Goal: Task Accomplishment & Management: Manage account settings

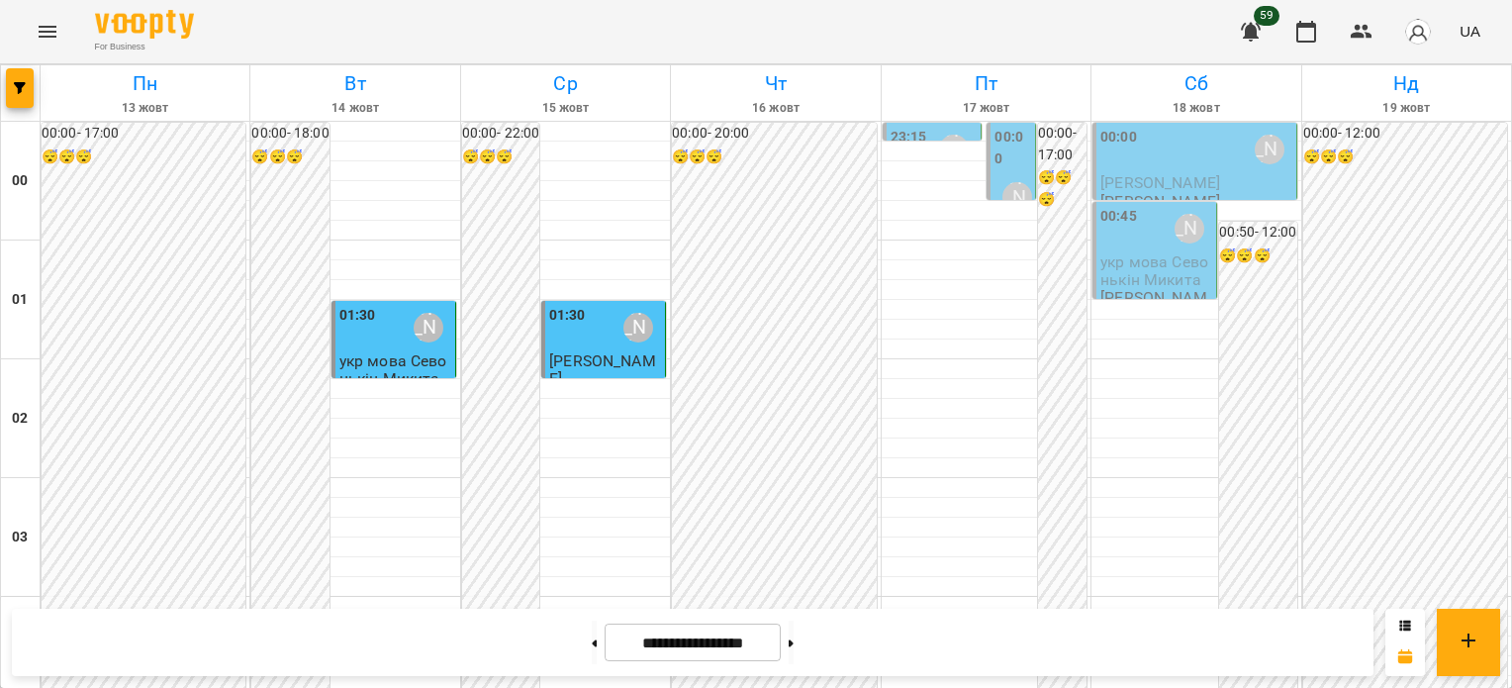
scroll to position [2078, 0]
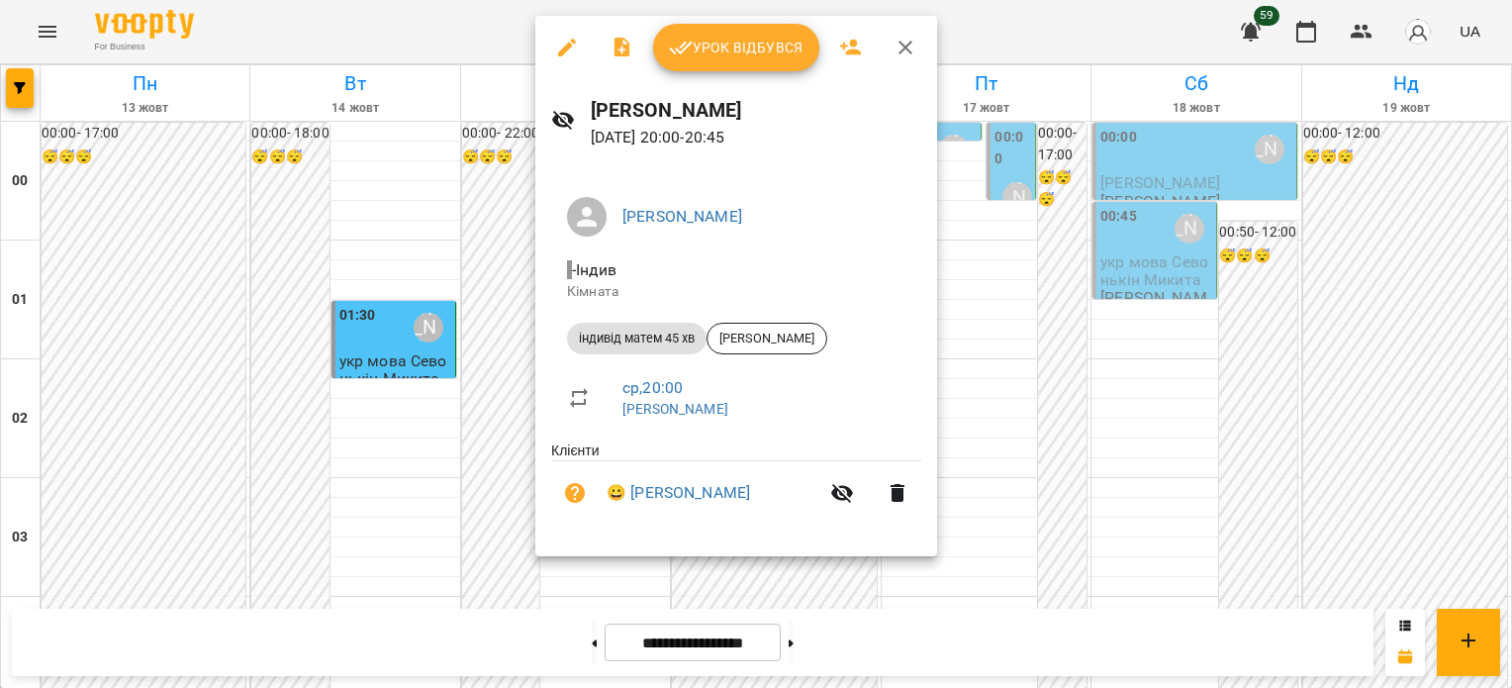
click at [703, 40] on span "Урок відбувся" at bounding box center [736, 48] width 135 height 24
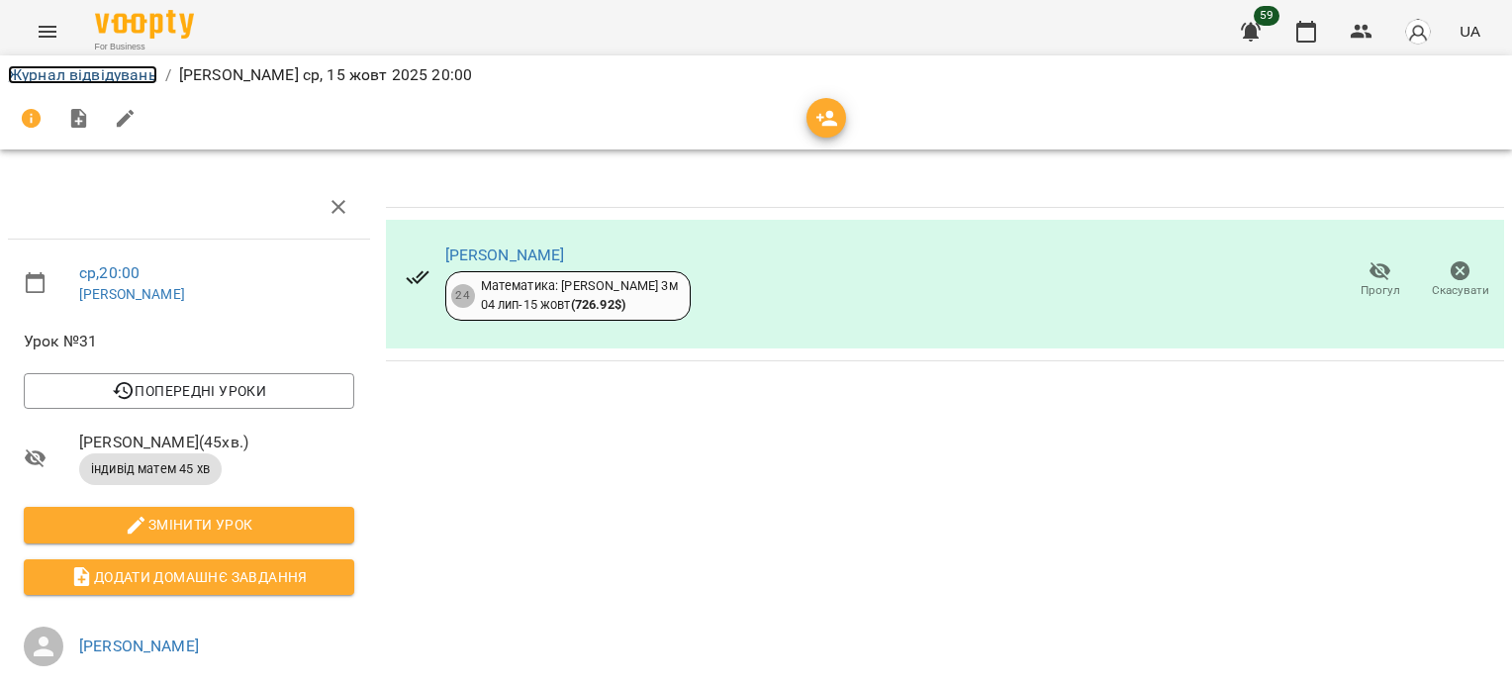
click at [74, 77] on link "Журнал відвідувань" at bounding box center [82, 74] width 149 height 19
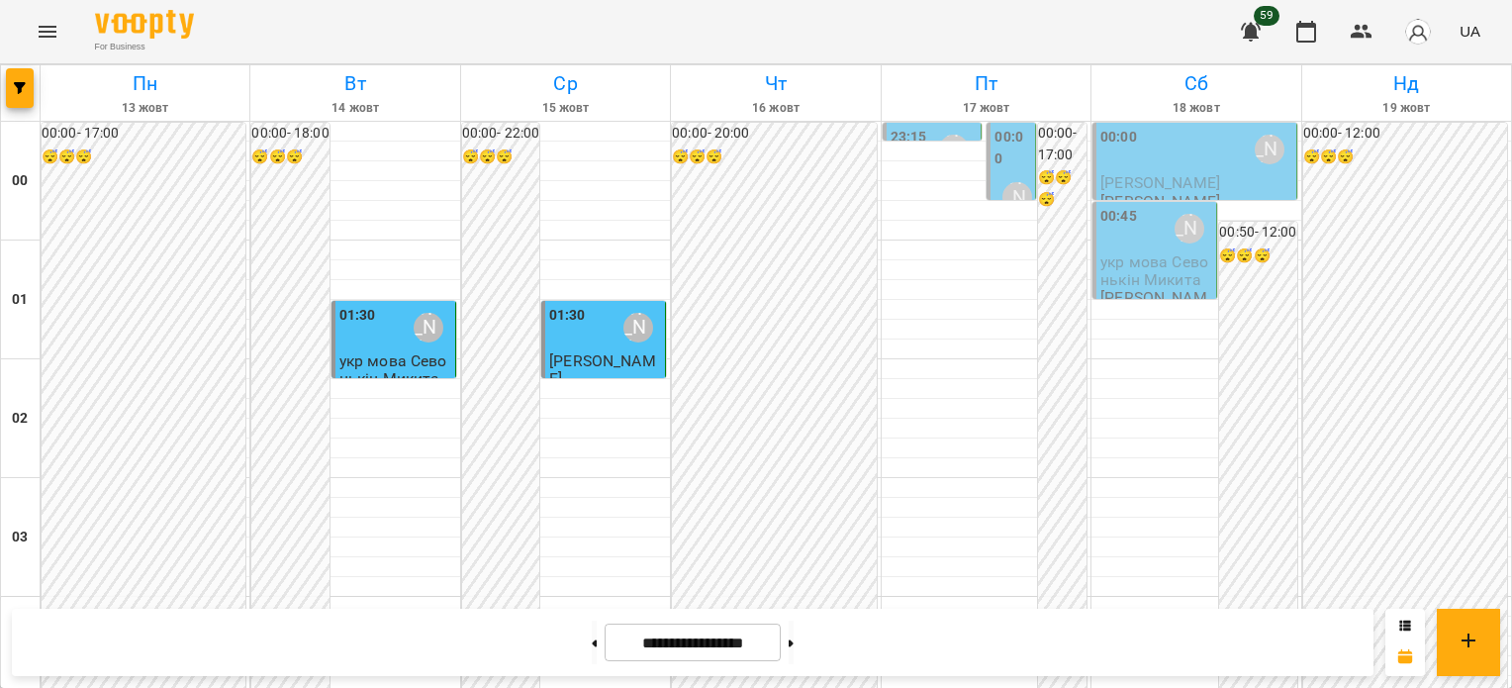
scroll to position [2372, 0]
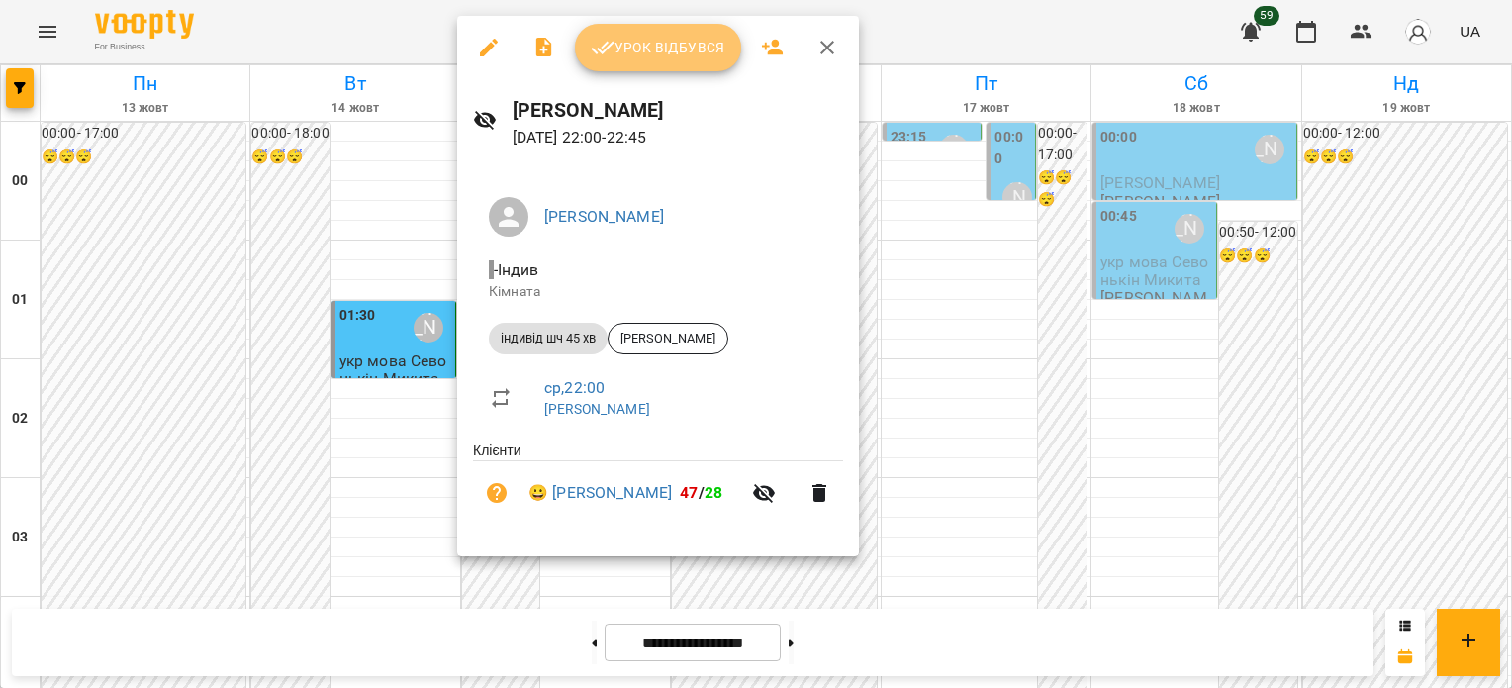
click at [645, 53] on span "Урок відбувся" at bounding box center [658, 48] width 135 height 24
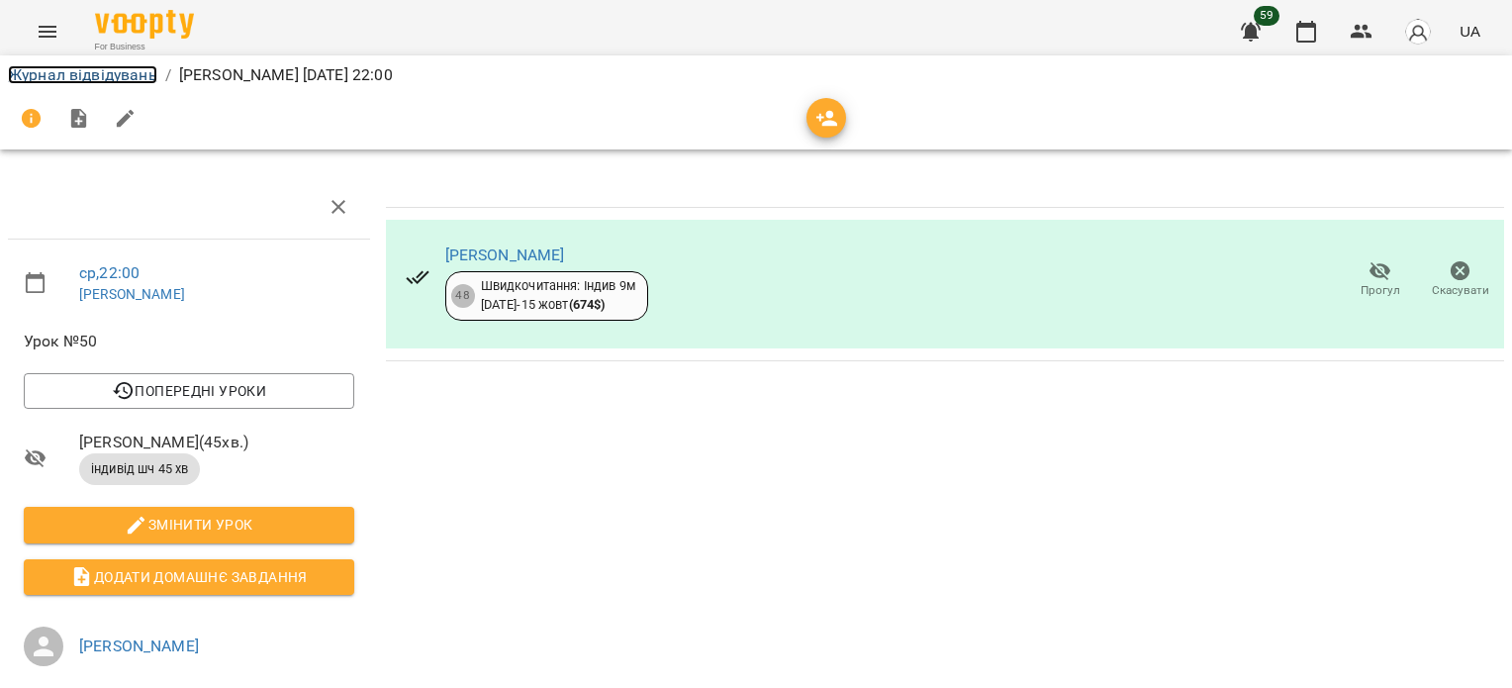
click at [128, 77] on link "Журнал відвідувань" at bounding box center [82, 74] width 149 height 19
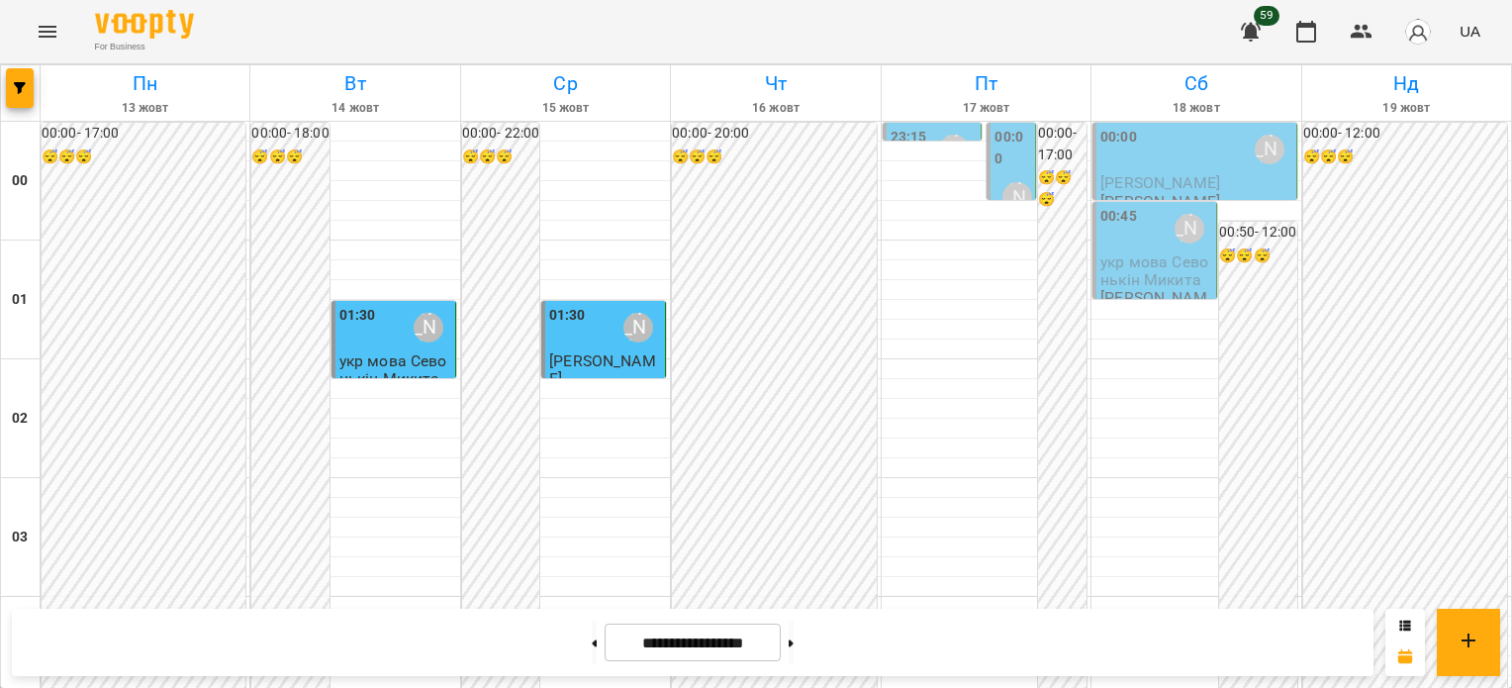
scroll to position [2372, 0]
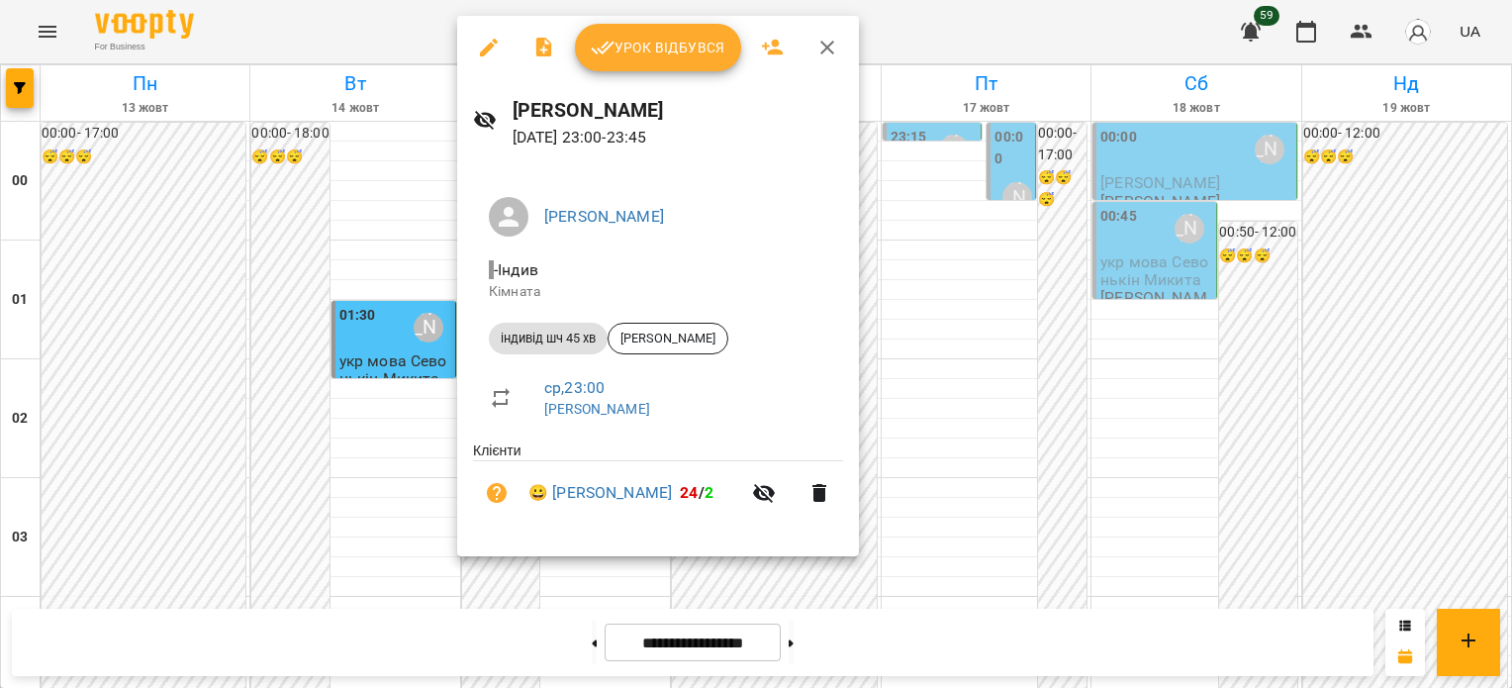
click at [649, 49] on span "Урок відбувся" at bounding box center [658, 48] width 135 height 24
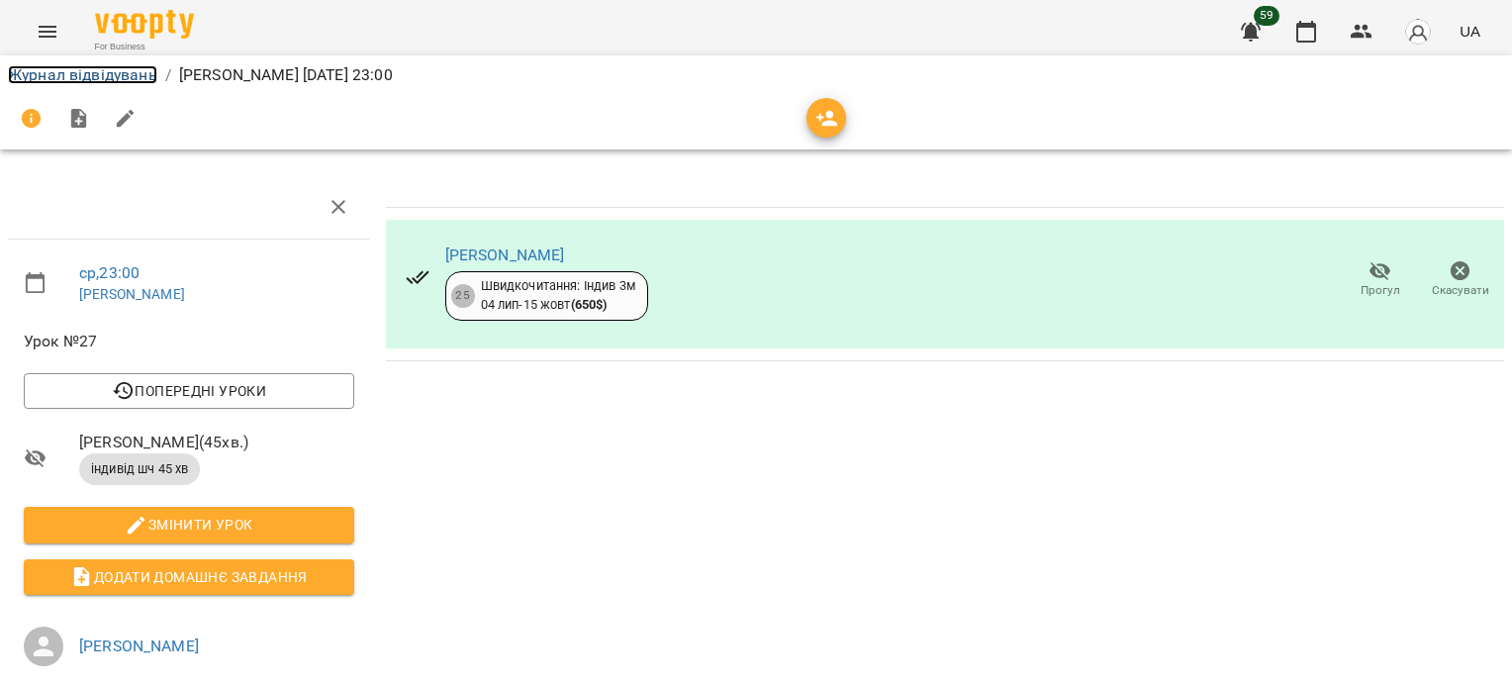
click at [65, 73] on link "Журнал відвідувань" at bounding box center [82, 74] width 149 height 19
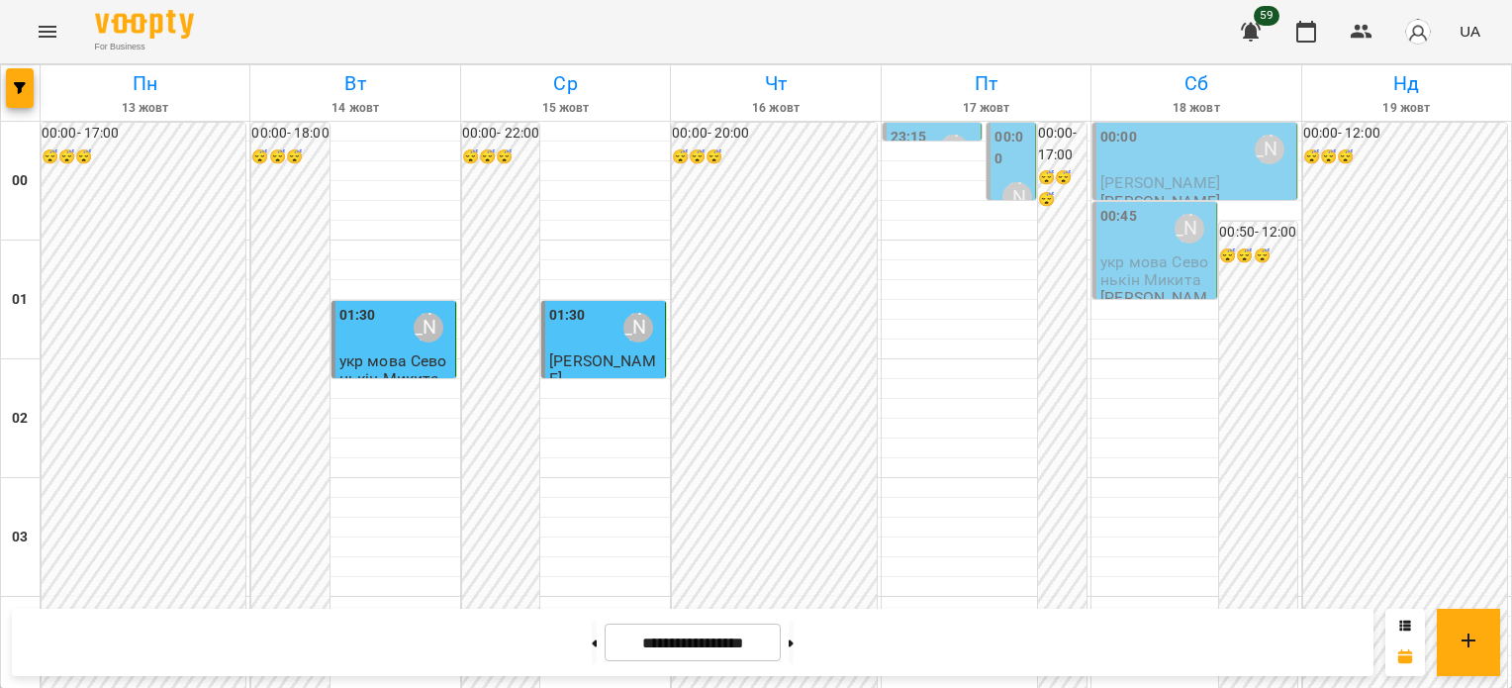
scroll to position [2372, 0]
